Goal: Check status: Check status

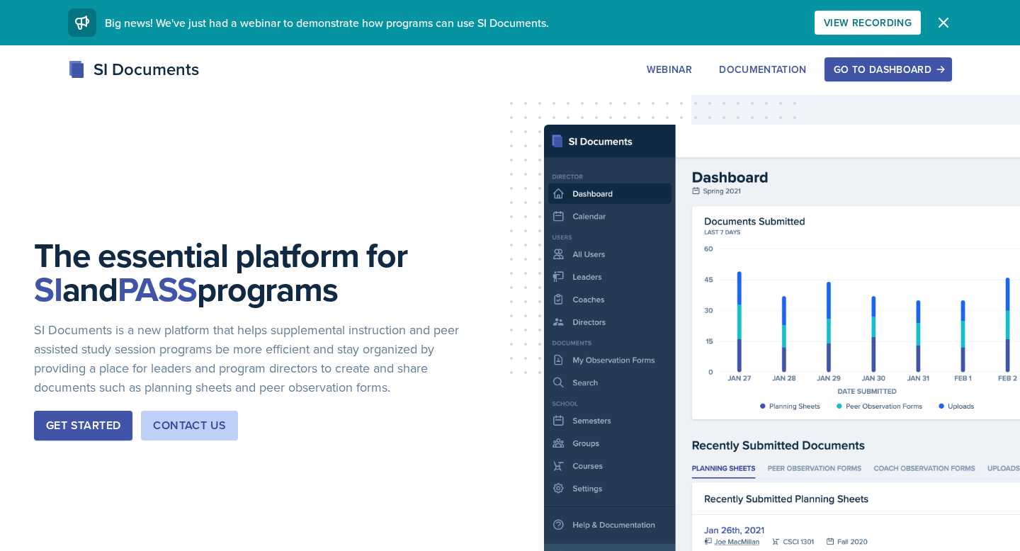
click at [880, 64] on div "Go to Dashboard" at bounding box center [888, 69] width 109 height 11
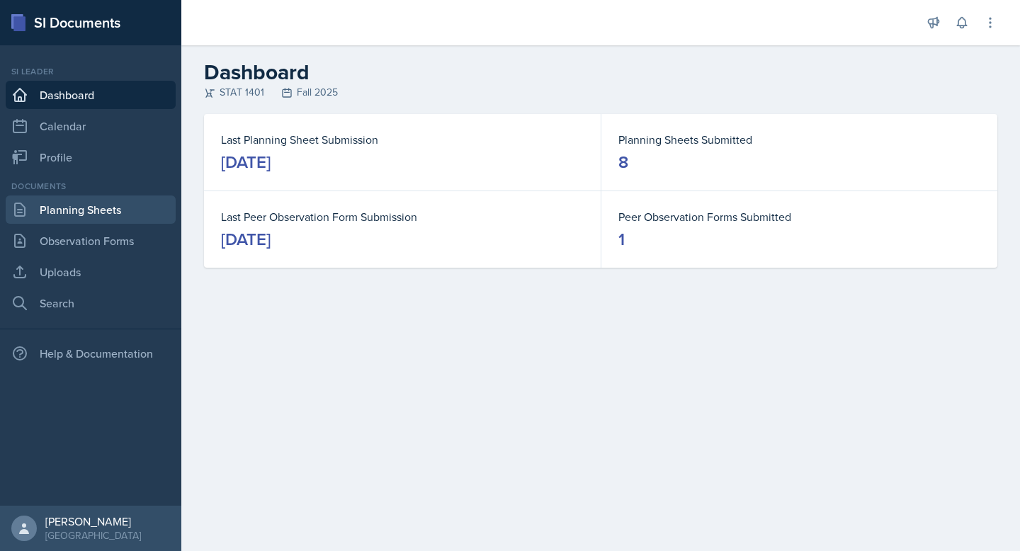
click at [129, 219] on link "Planning Sheets" at bounding box center [91, 209] width 170 height 28
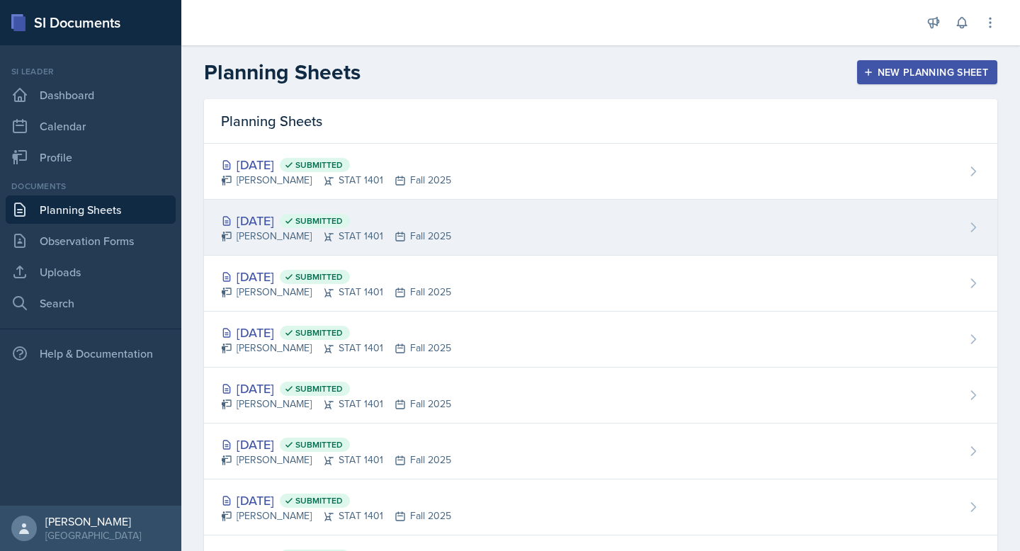
click at [447, 221] on div "[DATE] Submitted" at bounding box center [336, 220] width 230 height 19
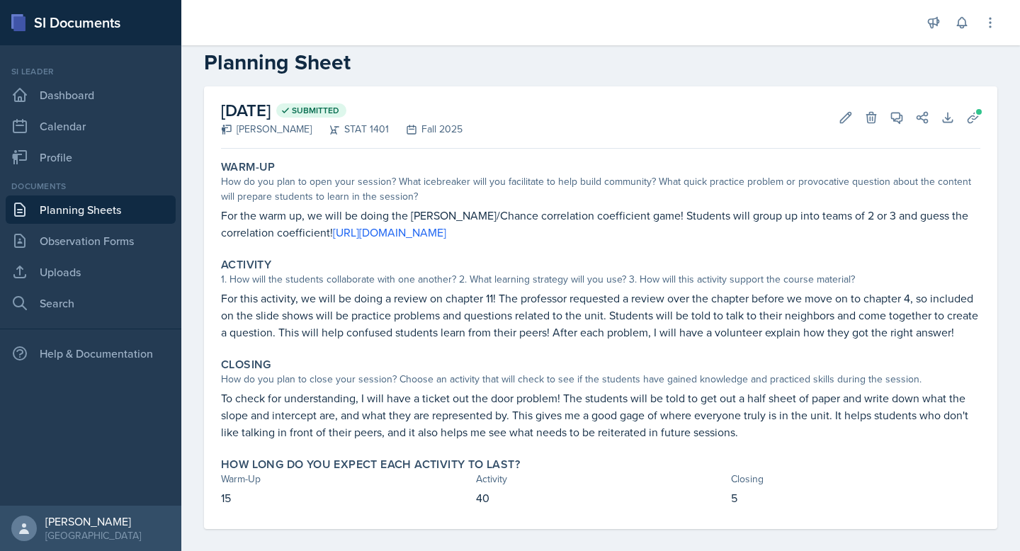
scroll to position [28, 0]
